Goal: Contribute content: Contribute content

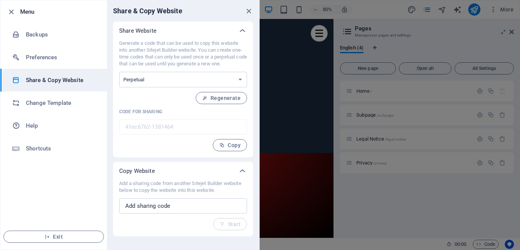
scroll to position [647, 0]
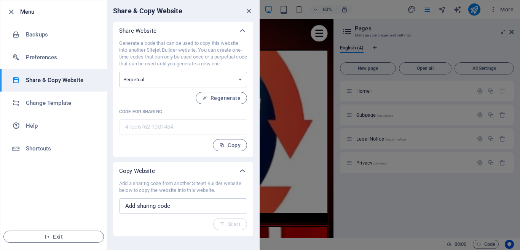
click at [187, 56] on p "Generate a code that can be used to copy this website into another Sitejet Buil…" at bounding box center [183, 53] width 128 height 27
click at [249, 11] on icon "close" at bounding box center [248, 11] width 9 height 9
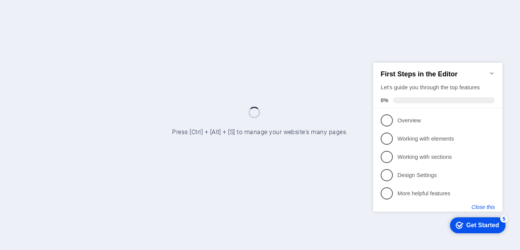
click at [488, 207] on button "Close this" at bounding box center [482, 207] width 23 height 6
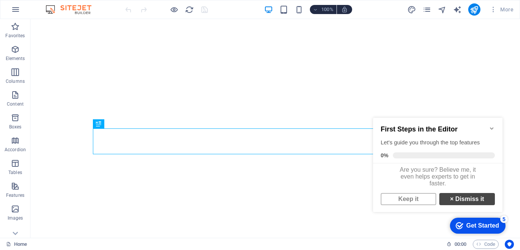
click at [461, 204] on link "× Dismiss it" at bounding box center [467, 199] width 56 height 12
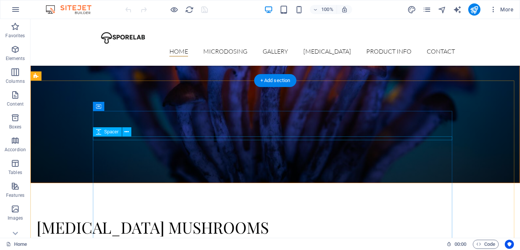
scroll to position [152, 0]
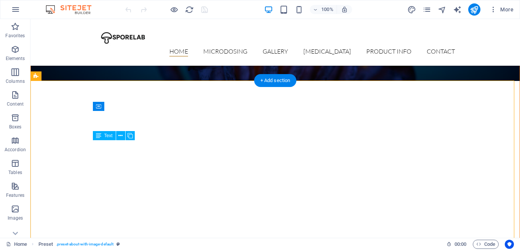
drag, startPoint x: 204, startPoint y: 163, endPoint x: 106, endPoint y: 144, distance: 99.5
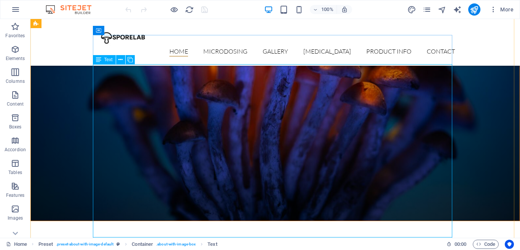
scroll to position [266, 0]
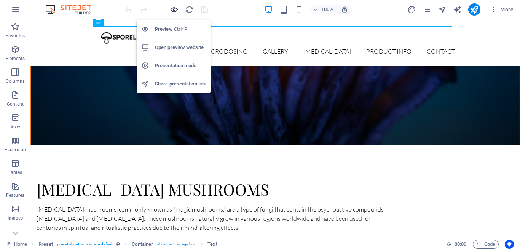
click at [177, 10] on icon "button" at bounding box center [174, 9] width 9 height 9
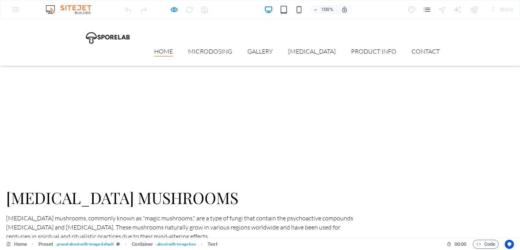
scroll to position [313, 0]
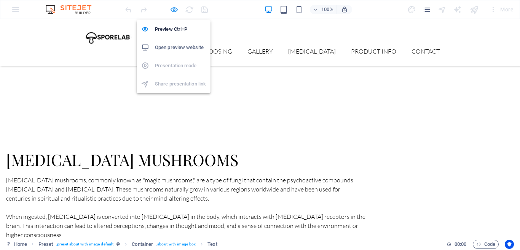
click at [175, 8] on icon "button" at bounding box center [174, 9] width 9 height 9
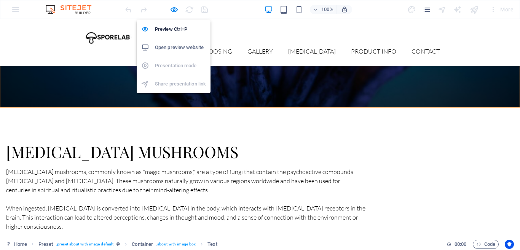
scroll to position [304, 0]
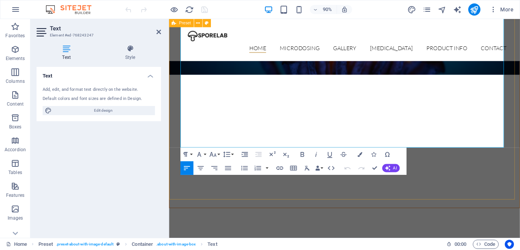
scroll to position [274, 0]
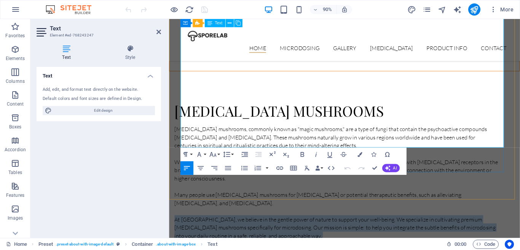
drag, startPoint x: 446, startPoint y: 159, endPoint x: 182, endPoint y: 85, distance: 274.4
click at [182, 137] on p "[MEDICAL_DATA] mushrooms, commonly known as "magic mushrooms," are a type of fu…" at bounding box center [354, 228] width 359 height 183
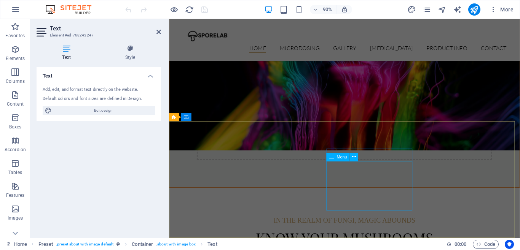
scroll to position [517, 0]
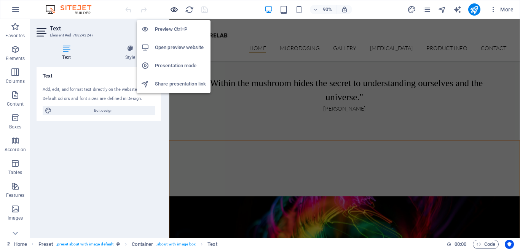
click at [176, 8] on icon "button" at bounding box center [174, 9] width 9 height 9
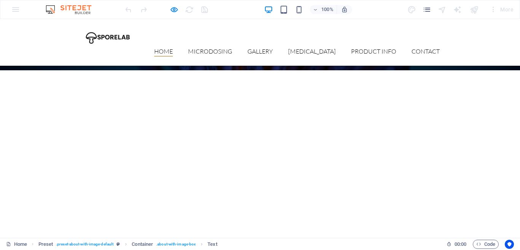
scroll to position [133, 0]
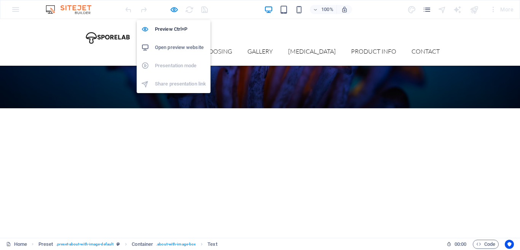
drag, startPoint x: 174, startPoint y: 10, endPoint x: 199, endPoint y: 12, distance: 24.8
click at [174, 10] on icon "button" at bounding box center [174, 9] width 9 height 9
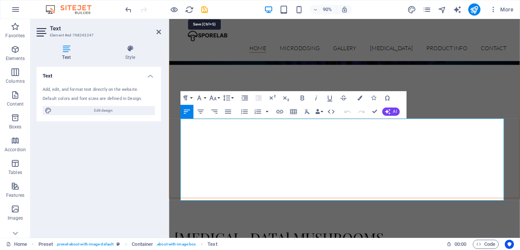
click at [203, 9] on icon "save" at bounding box center [204, 9] width 9 height 9
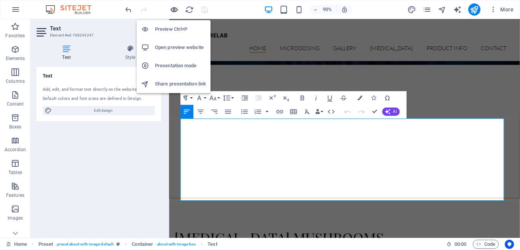
click at [173, 10] on icon "button" at bounding box center [174, 9] width 9 height 9
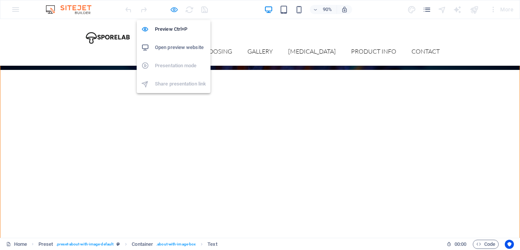
scroll to position [133, 0]
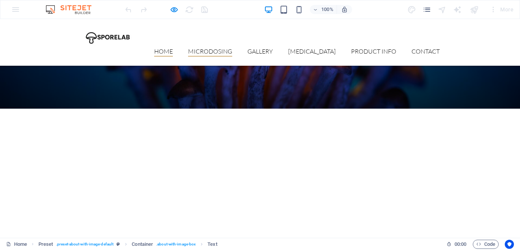
click at [218, 48] on link "Microdosing" at bounding box center [210, 52] width 44 height 8
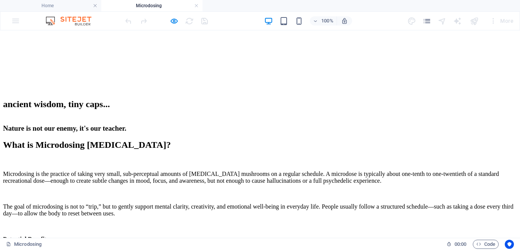
scroll to position [114, 0]
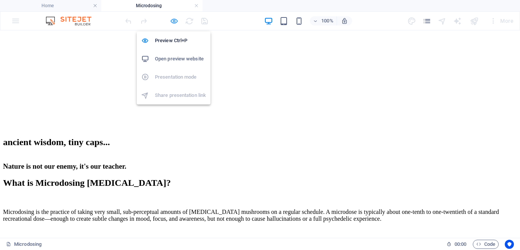
click at [173, 21] on icon "button" at bounding box center [174, 21] width 9 height 9
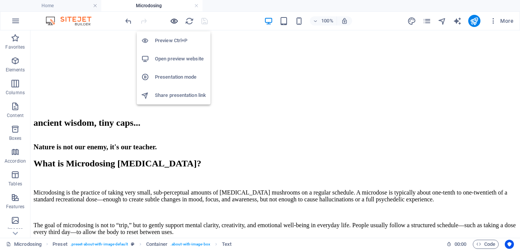
click at [176, 21] on icon "button" at bounding box center [174, 21] width 9 height 9
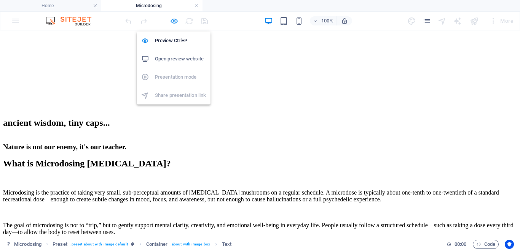
click at [172, 22] on icon "button" at bounding box center [174, 21] width 9 height 9
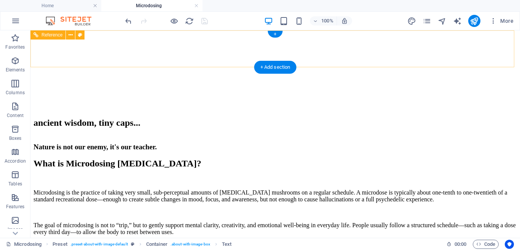
scroll to position [0, 0]
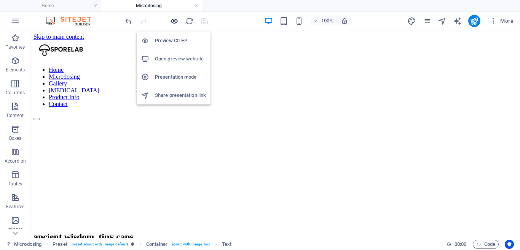
click at [176, 20] on icon "button" at bounding box center [174, 21] width 9 height 9
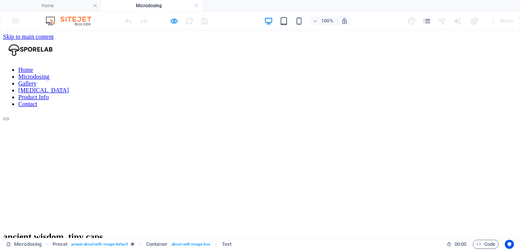
click at [69, 87] on link "[MEDICAL_DATA]" at bounding box center [43, 90] width 51 height 6
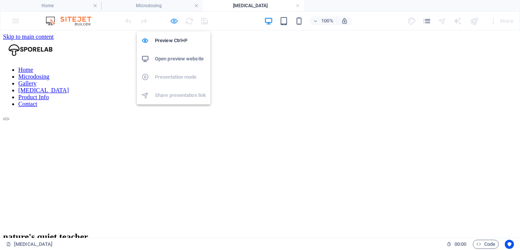
click at [173, 21] on icon "button" at bounding box center [174, 21] width 9 height 9
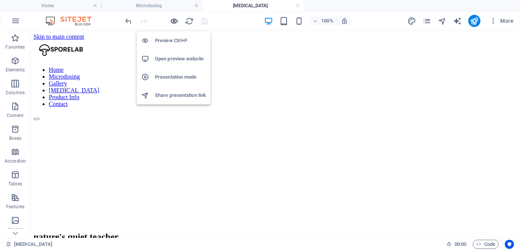
click at [176, 21] on icon "button" at bounding box center [174, 21] width 9 height 9
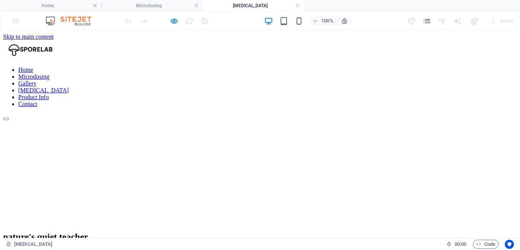
click at [49, 94] on link "Product Info" at bounding box center [33, 97] width 30 height 6
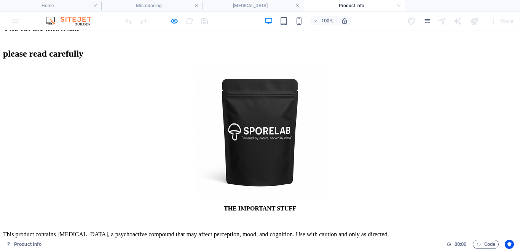
scroll to position [114, 0]
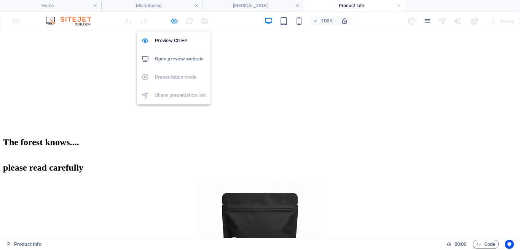
click at [173, 19] on icon "button" at bounding box center [174, 21] width 9 height 9
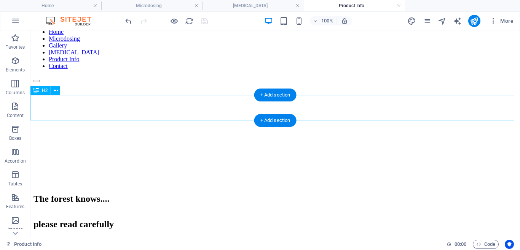
scroll to position [76, 0]
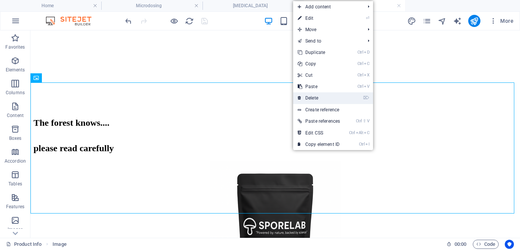
click at [324, 97] on link "⌦ Delete" at bounding box center [318, 97] width 51 height 11
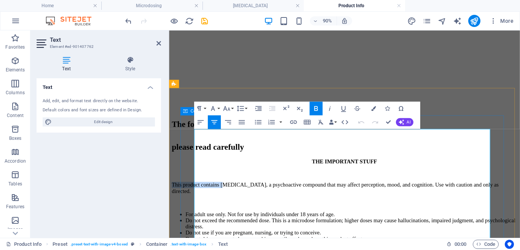
drag, startPoint x: 256, startPoint y: 161, endPoint x: 186, endPoint y: 161, distance: 69.2
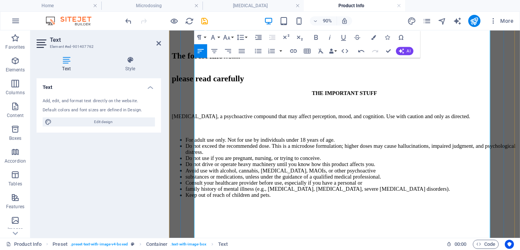
scroll to position [228, 0]
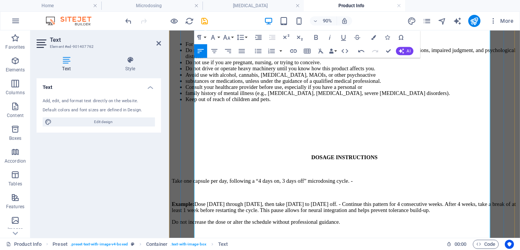
scroll to position [342, 0]
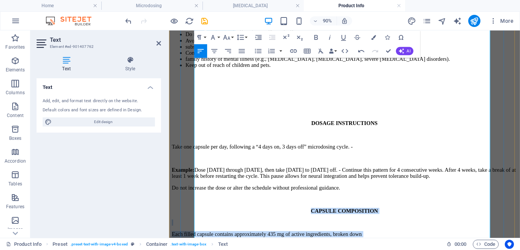
drag, startPoint x: 491, startPoint y: 156, endPoint x: 199, endPoint y: 130, distance: 293.6
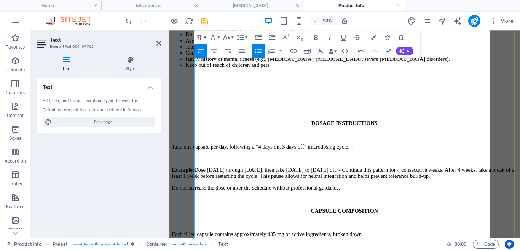
click at [326, 228] on strong "CAPSULE COMPOSITION" at bounding box center [363, 231] width 75 height 6
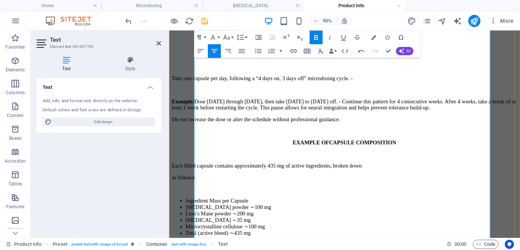
scroll to position [456, 0]
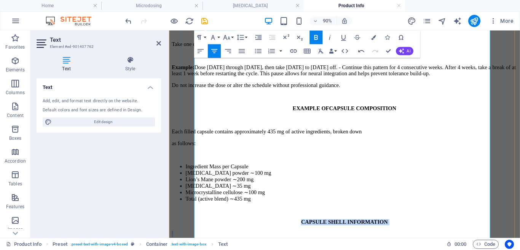
drag, startPoint x: 447, startPoint y: 158, endPoint x: 314, endPoint y: 129, distance: 135.9
click at [314, 129] on div "THE IMPORTANT STUFF [MEDICAL_DATA], a psychoactive compound that may affect per…" at bounding box center [363, 231] width 383 height 787
click at [314, 240] on p "CAPSULE SHELL INFORMATION" at bounding box center [363, 243] width 383 height 7
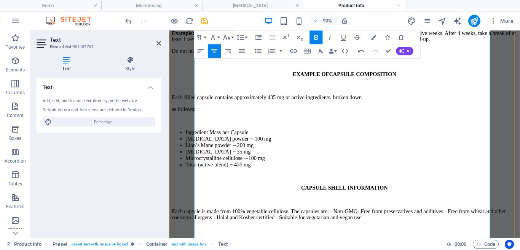
drag, startPoint x: 383, startPoint y: 173, endPoint x: 251, endPoint y: 146, distance: 134.9
click at [251, 146] on div "THE IMPORTANT STUFF [MEDICAL_DATA], a psychoactive compound that may affect per…" at bounding box center [363, 193] width 383 height 787
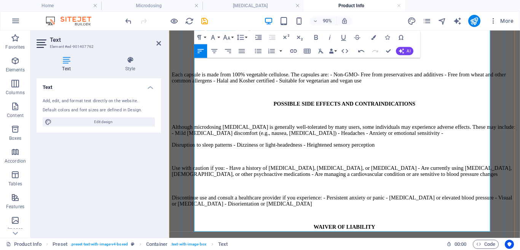
scroll to position [685, 0]
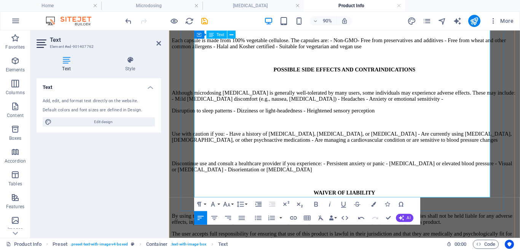
drag, startPoint x: 380, startPoint y: 176, endPoint x: 197, endPoint y: 143, distance: 185.2
click at [197, 143] on div "THE IMPORTANT STUFF [MEDICAL_DATA], a psychoactive compound that may affect per…" at bounding box center [363, 3] width 383 height 787
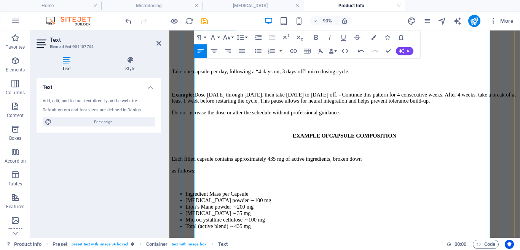
scroll to position [266, 0]
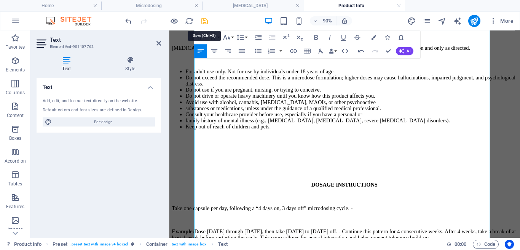
click at [205, 21] on icon "save" at bounding box center [204, 21] width 9 height 9
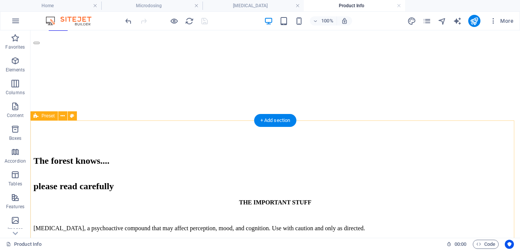
scroll to position [0, 0]
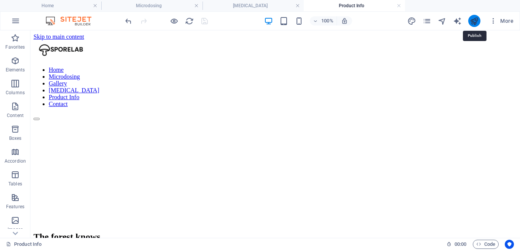
click at [473, 23] on icon "publish" at bounding box center [473, 21] width 9 height 9
